Goal: Communication & Community: Participate in discussion

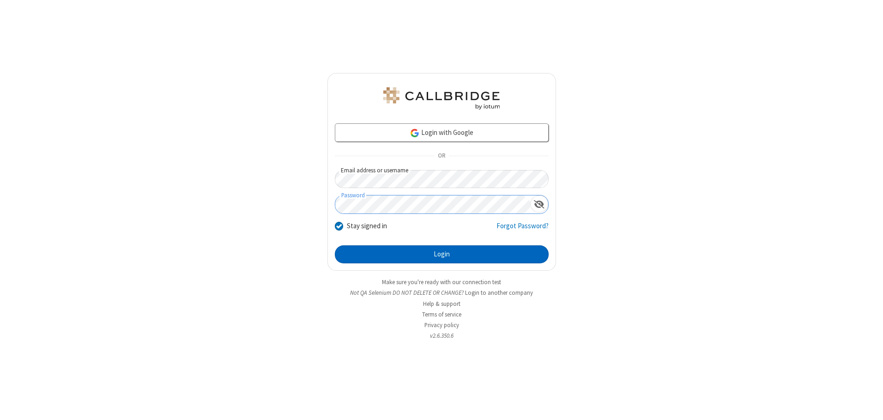
click at [441, 254] on button "Login" at bounding box center [442, 254] width 214 height 18
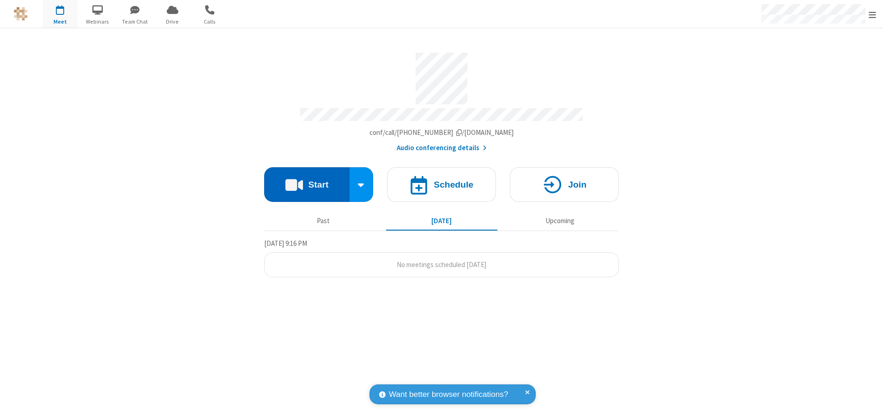
click at [306, 181] on button "Start" at bounding box center [306, 184] width 85 height 35
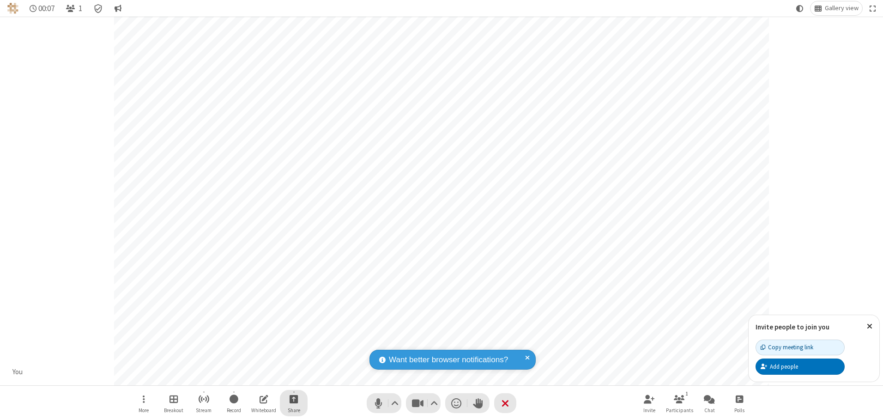
click at [294, 398] on span "Start sharing" at bounding box center [293, 399] width 9 height 12
click at [293, 342] on span "Share additional camera" at bounding box center [299, 344] width 68 height 8
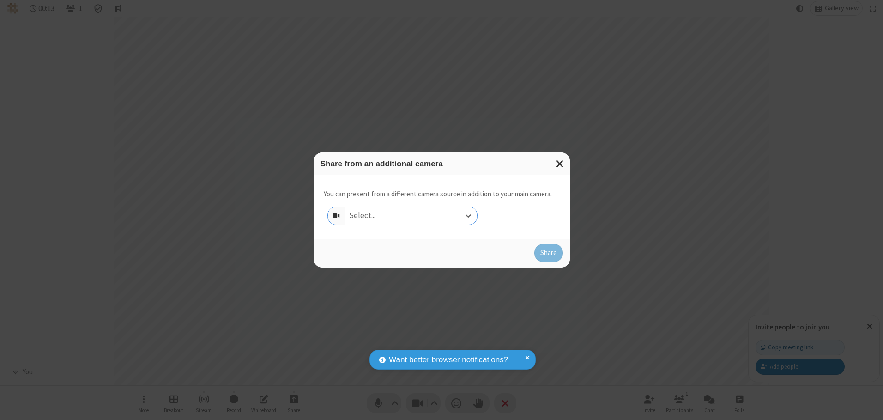
click at [410, 215] on div "Select..." at bounding box center [410, 216] width 132 height 18
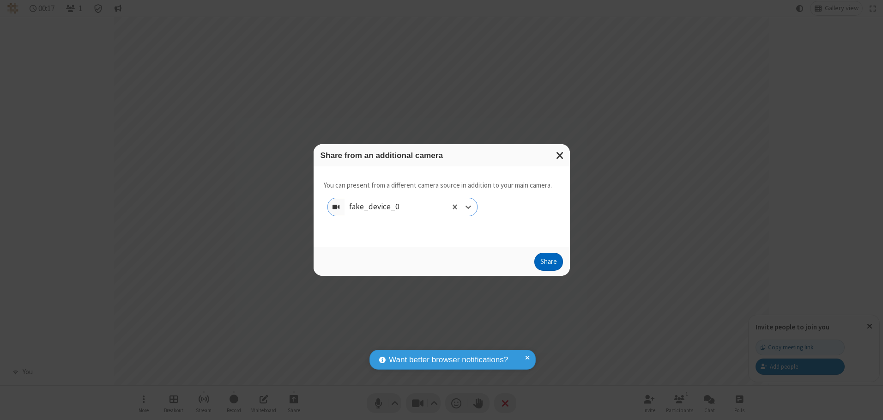
click at [548, 264] on button "Share" at bounding box center [548, 261] width 29 height 18
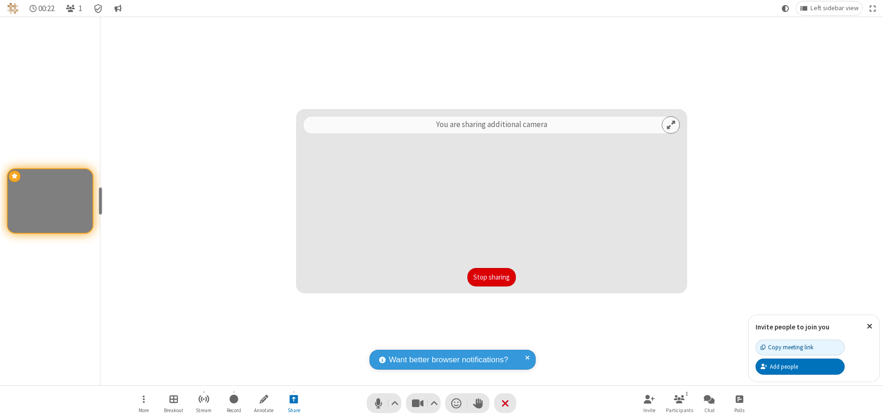
click at [491, 276] on button "Stop sharing" at bounding box center [491, 277] width 48 height 18
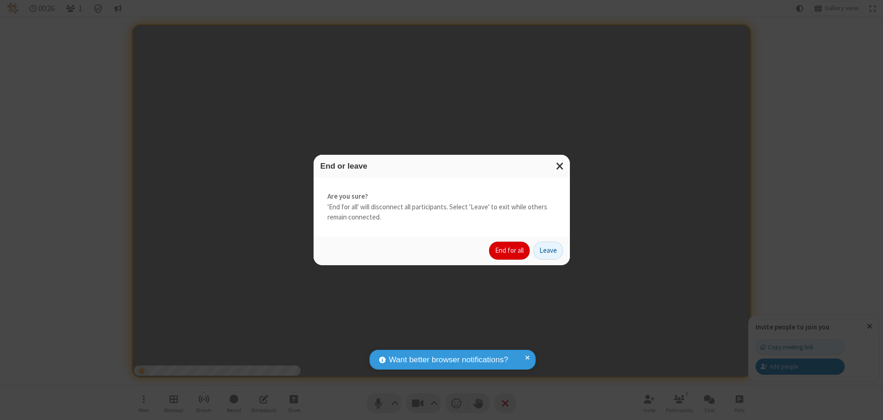
click at [510, 250] on button "End for all" at bounding box center [509, 250] width 41 height 18
